Goal: Task Accomplishment & Management: Manage account settings

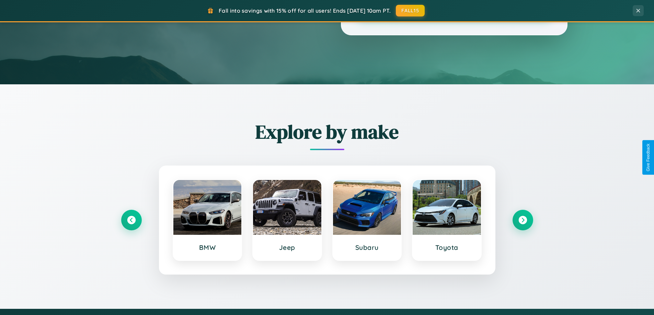
scroll to position [296, 0]
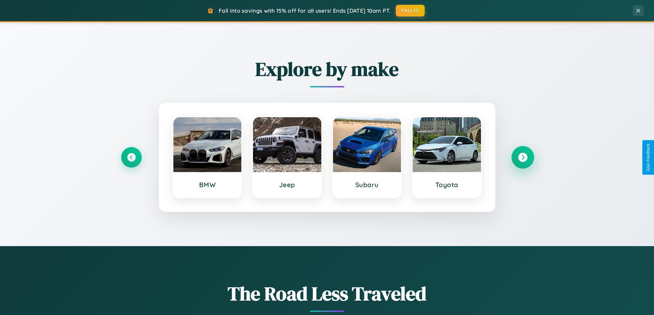
click at [523, 158] on icon at bounding box center [522, 157] width 9 height 9
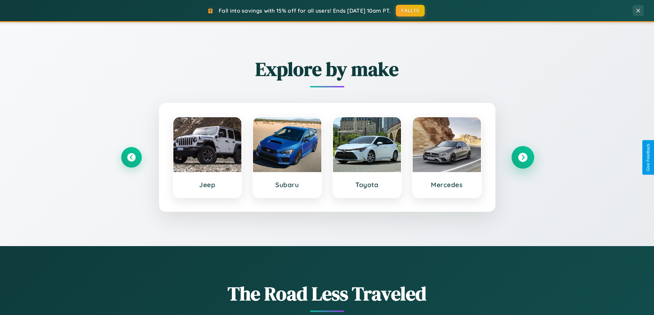
click at [523, 158] on icon at bounding box center [522, 157] width 9 height 9
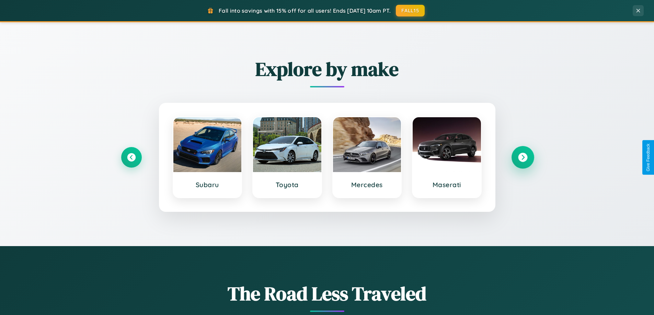
click at [523, 158] on icon at bounding box center [522, 157] width 9 height 9
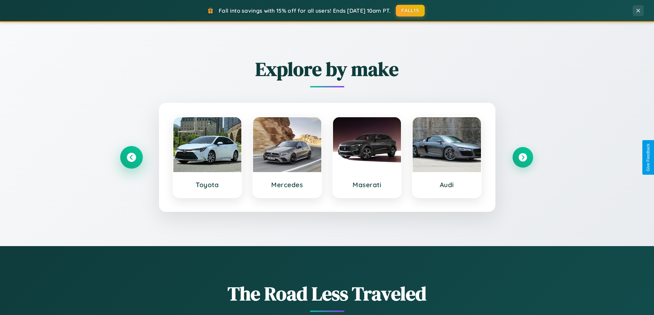
click at [131, 158] on icon at bounding box center [131, 157] width 9 height 9
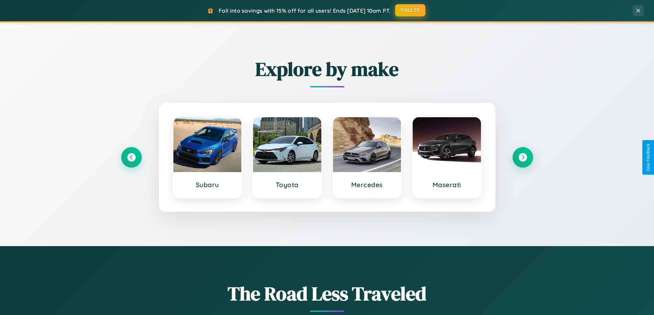
click at [411, 10] on button "FALL15" at bounding box center [410, 10] width 30 height 12
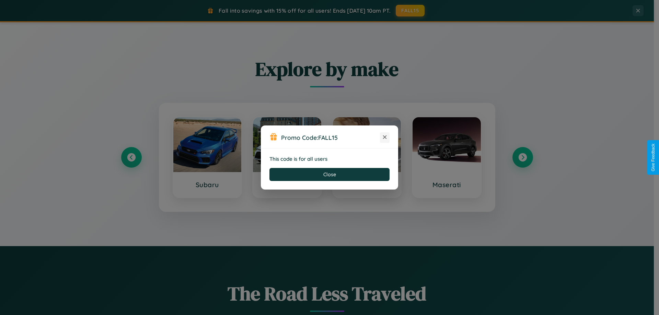
click at [385, 138] on icon at bounding box center [384, 137] width 7 height 7
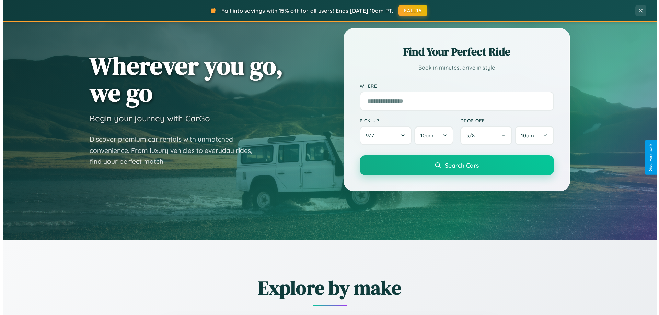
scroll to position [0, 0]
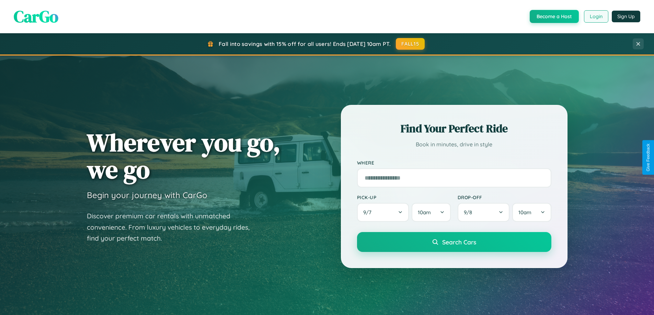
click at [596, 16] on button "Login" at bounding box center [596, 16] width 24 height 12
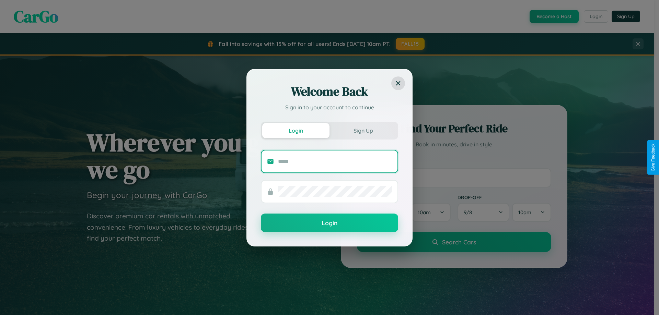
click at [335, 161] on input "text" at bounding box center [335, 161] width 114 height 11
type input "**********"
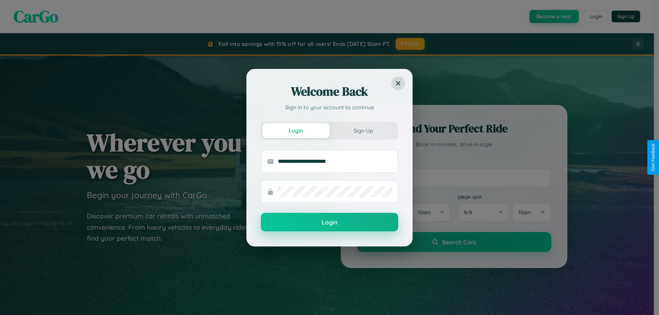
click at [330, 223] on button "Login" at bounding box center [329, 222] width 137 height 19
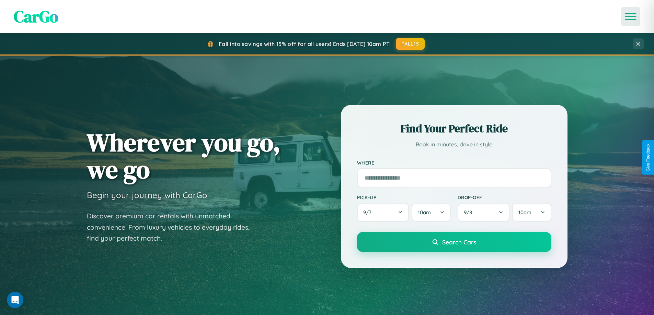
click at [631, 16] on icon "Open menu" at bounding box center [631, 16] width 10 height 6
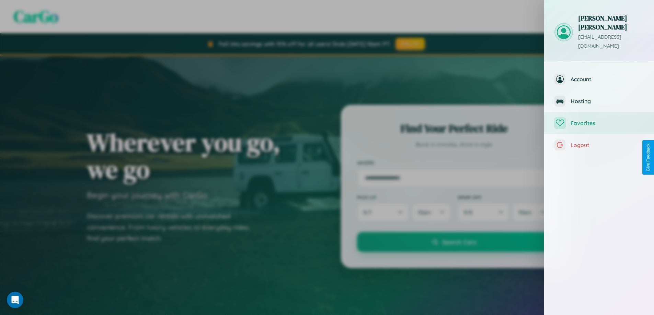
click at [599, 120] on span "Favorites" at bounding box center [607, 123] width 73 height 7
